Goal: Task Accomplishment & Management: Manage account settings

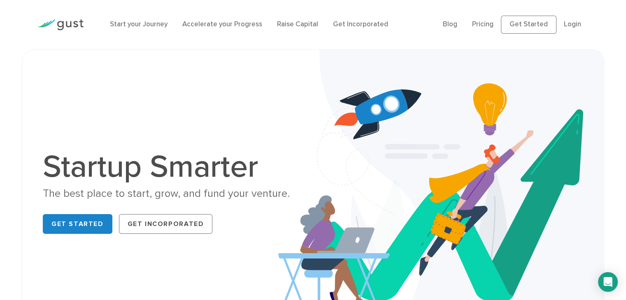
click at [584, 18] on ul "Blog FAQ Pricing Get Started Login Login" at bounding box center [516, 25] width 146 height 18
click at [569, 30] on li "Login" at bounding box center [572, 24] width 17 height 11
click at [574, 24] on link "Login" at bounding box center [572, 24] width 17 height 8
